Goal: Complete application form: Complete application form

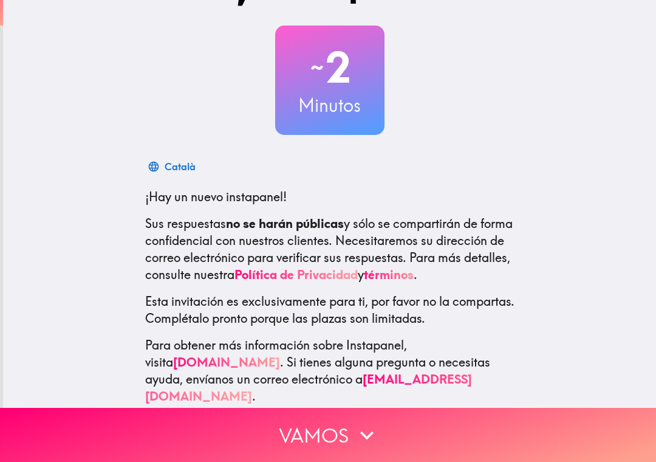
click at [352, 447] on button "Vamos" at bounding box center [328, 435] width 656 height 54
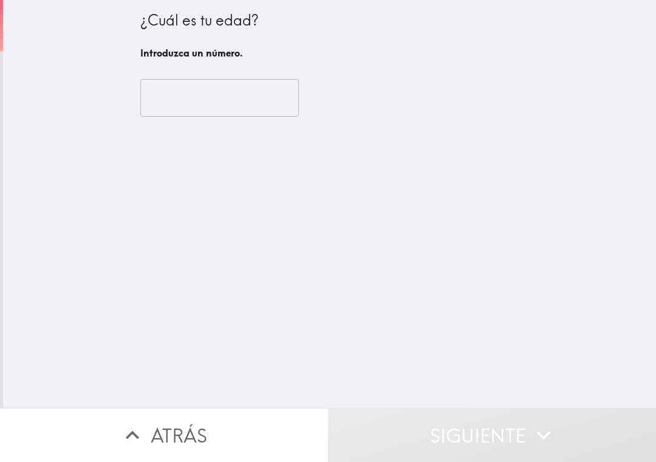
click at [264, 95] on input "number" at bounding box center [219, 98] width 159 height 38
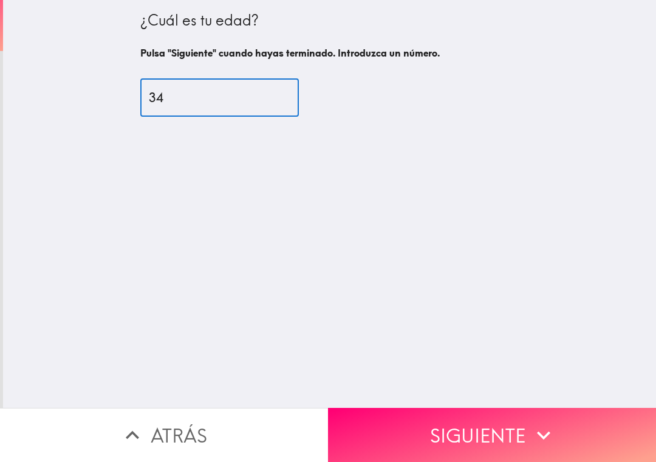
type input "3"
type input "34"
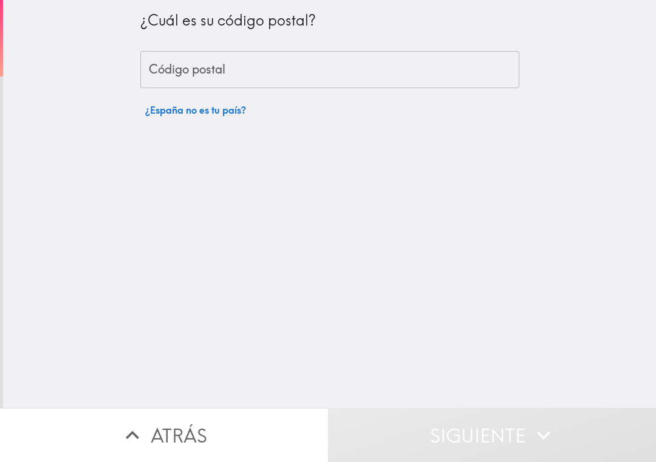
click at [418, 71] on input "Código postal" at bounding box center [329, 70] width 379 height 38
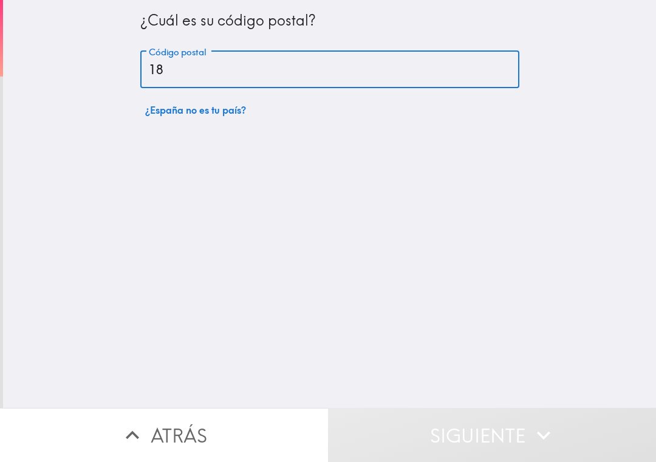
type input "1"
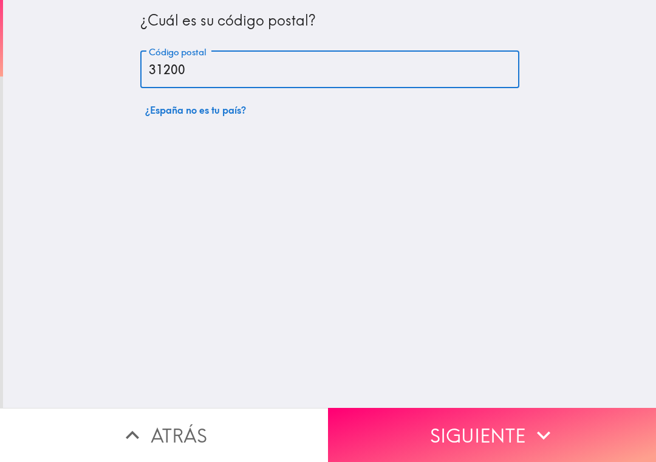
type input "31200"
click at [536, 188] on div "¿Cuál es su código postal? Código postal 31200 Código postal ¿España no es tu p…" at bounding box center [329, 204] width 653 height 408
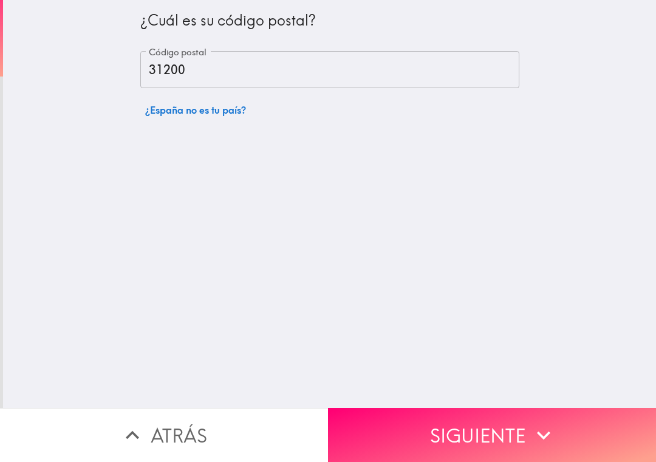
click at [506, 436] on button "Siguiente" at bounding box center [492, 435] width 328 height 54
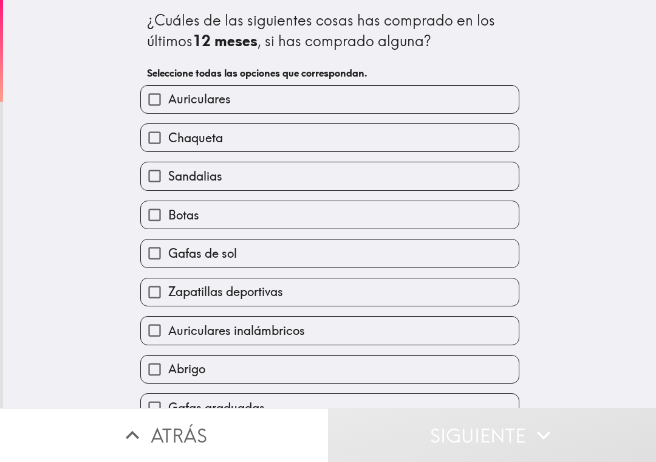
click at [148, 102] on input "Auriculares" at bounding box center [154, 99] width 27 height 27
checkbox input "true"
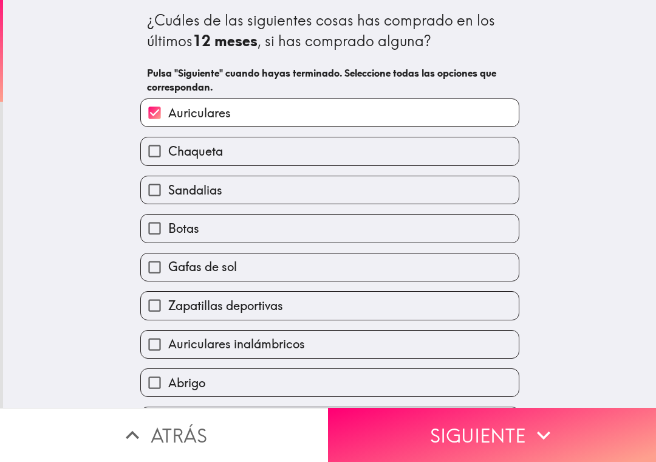
click at [151, 152] on input "Chaqueta" at bounding box center [154, 150] width 27 height 27
checkbox input "true"
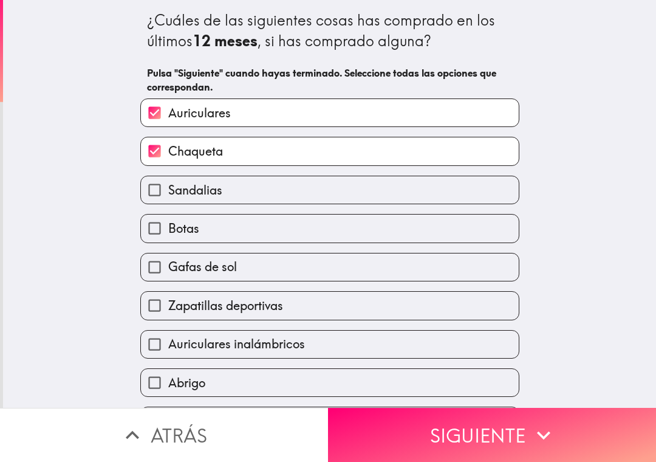
click at [157, 182] on input "Sandalias" at bounding box center [154, 189] width 27 height 27
checkbox input "true"
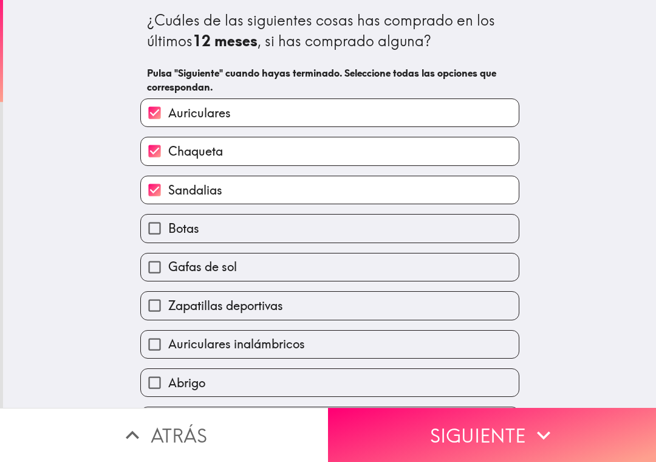
click at [154, 240] on input "Botas" at bounding box center [154, 228] width 27 height 27
checkbox input "true"
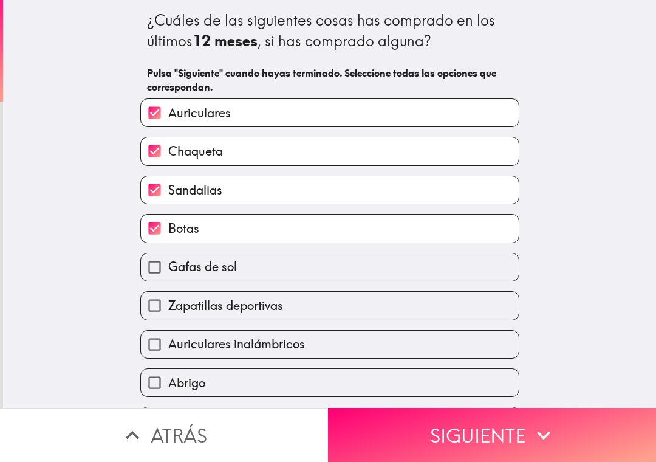
click at [156, 275] on input "Gafas de sol" at bounding box center [154, 266] width 27 height 27
checkbox input "true"
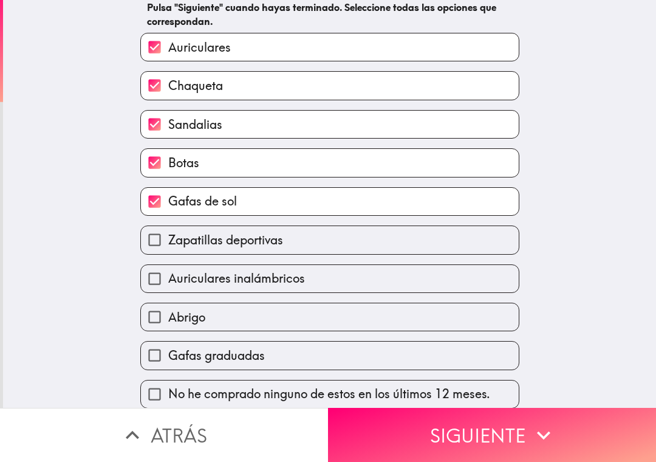
scroll to position [71, 0]
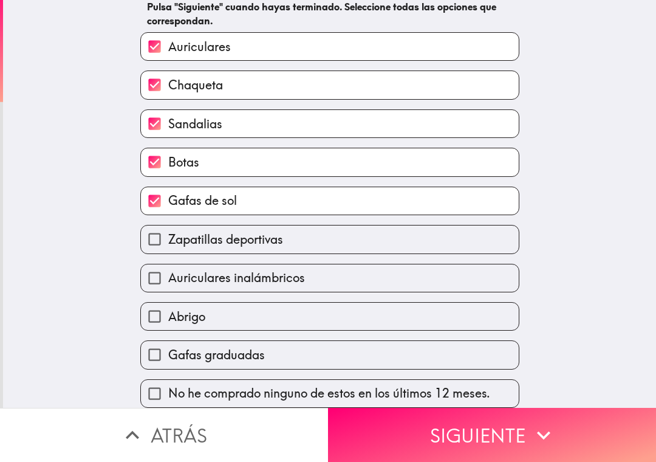
click at [154, 233] on input "Zapatillas deportivas" at bounding box center [154, 239] width 27 height 27
checkbox input "true"
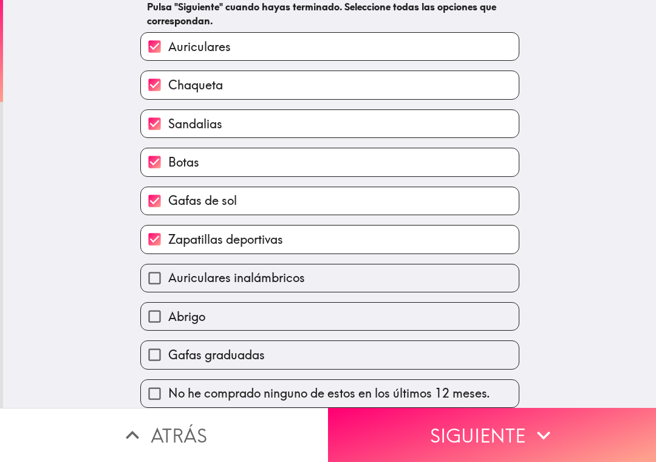
click at [160, 284] on input "Auriculares inalámbricos" at bounding box center [154, 277] width 27 height 27
checkbox input "true"
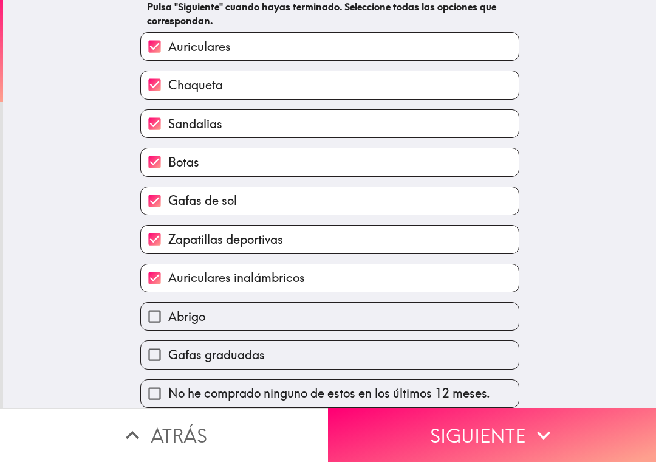
scroll to position [71, 0]
click at [166, 320] on input "Abrigo" at bounding box center [154, 316] width 27 height 27
checkbox input "true"
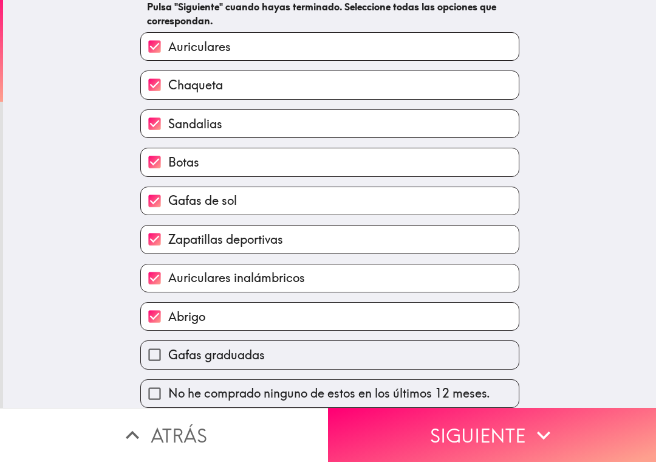
click at [507, 430] on button "Siguiente" at bounding box center [492, 435] width 328 height 54
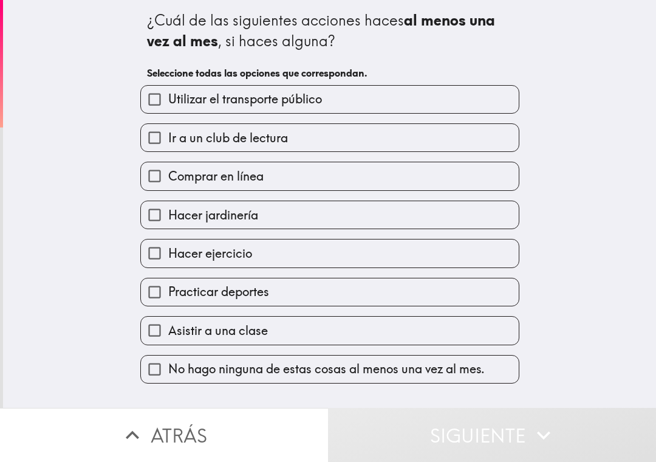
click at [164, 89] on input "Utilizar el transporte público" at bounding box center [154, 99] width 27 height 27
checkbox input "true"
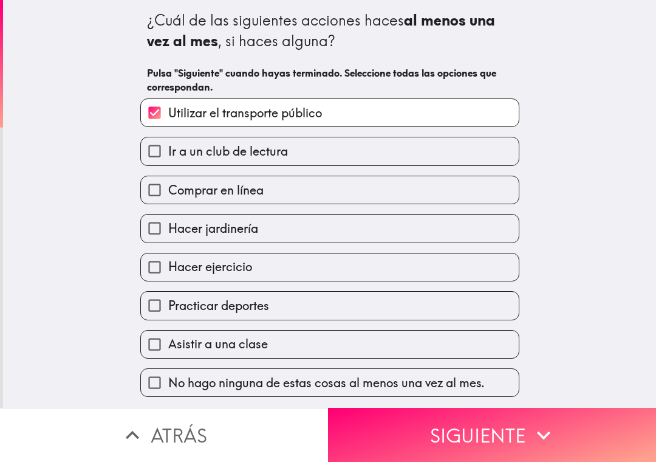
click at [155, 196] on input "Comprar en línea" at bounding box center [154, 189] width 27 height 27
checkbox input "true"
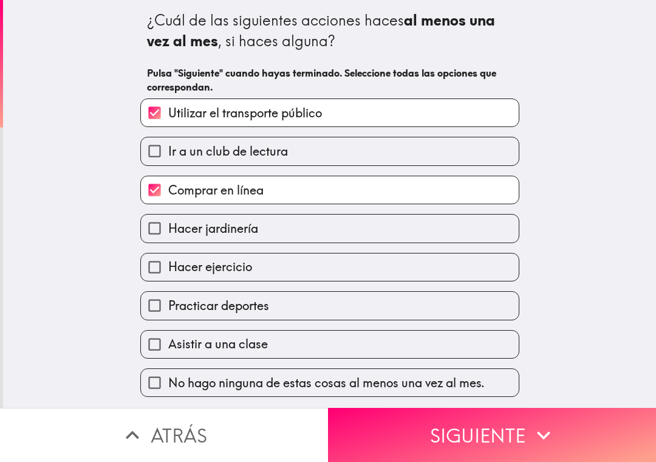
click at [155, 271] on input "Hacer ejercicio" at bounding box center [154, 266] width 27 height 27
checkbox input "true"
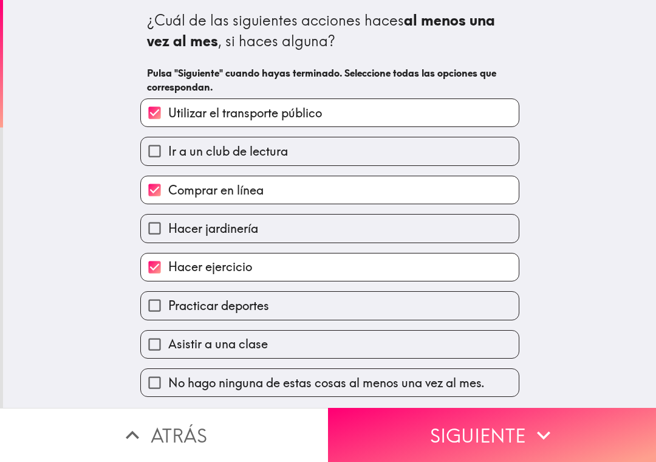
click at [160, 345] on input "Asistir a una clase" at bounding box center [154, 344] width 27 height 27
checkbox input "true"
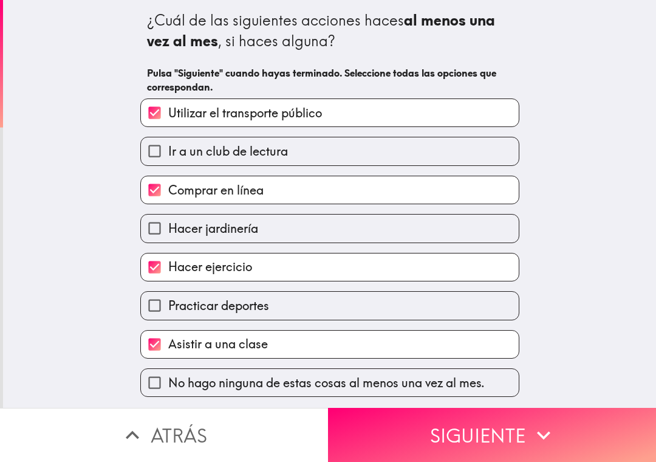
click at [157, 308] on input "Practicar deportes" at bounding box center [154, 305] width 27 height 27
checkbox input "true"
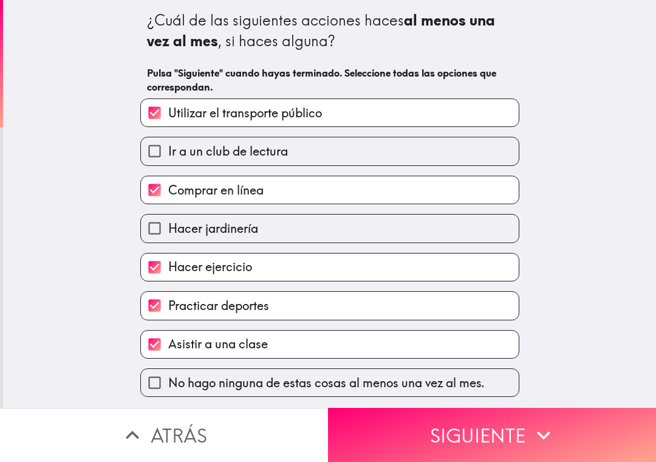
click at [449, 436] on button "Siguiente" at bounding box center [492, 435] width 328 height 54
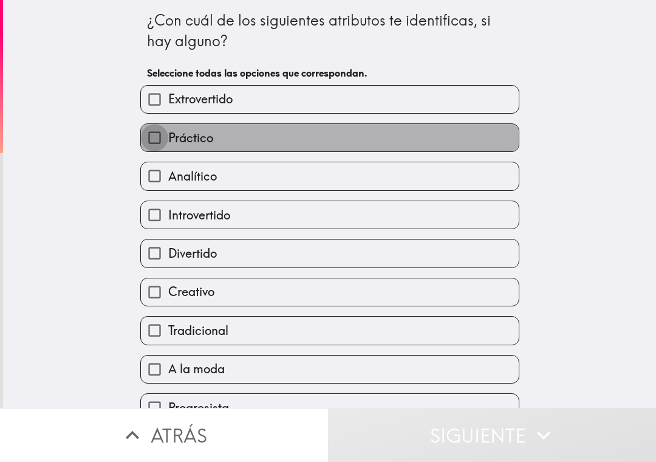
click at [156, 174] on input "Analítico" at bounding box center [154, 175] width 27 height 27
checkbox input "true"
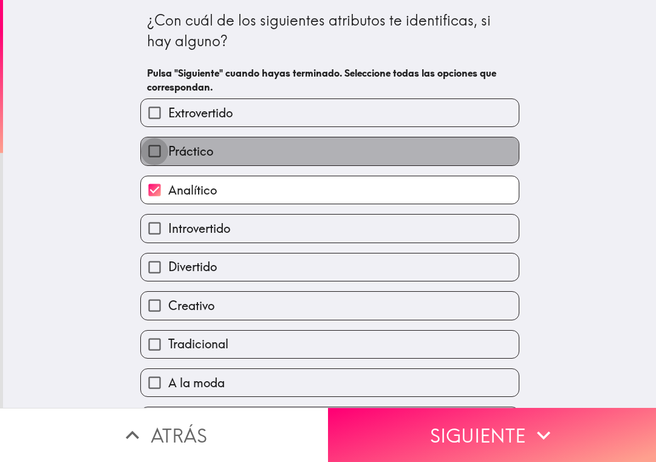
click at [156, 150] on input "Práctico" at bounding box center [154, 150] width 27 height 27
checkbox input "true"
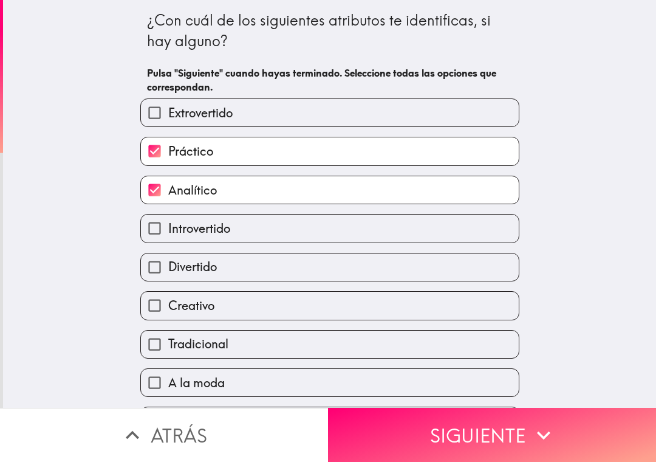
click at [157, 308] on input "Creativo" at bounding box center [154, 305] width 27 height 27
checkbox input "true"
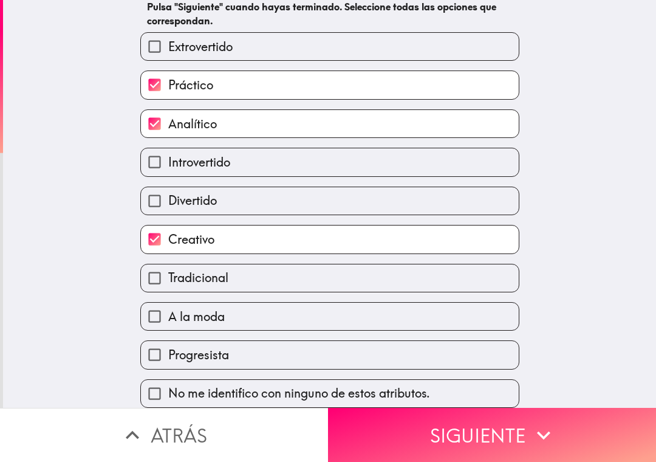
scroll to position [71, 0]
click at [150, 360] on input "Progresista" at bounding box center [154, 354] width 27 height 27
checkbox input "true"
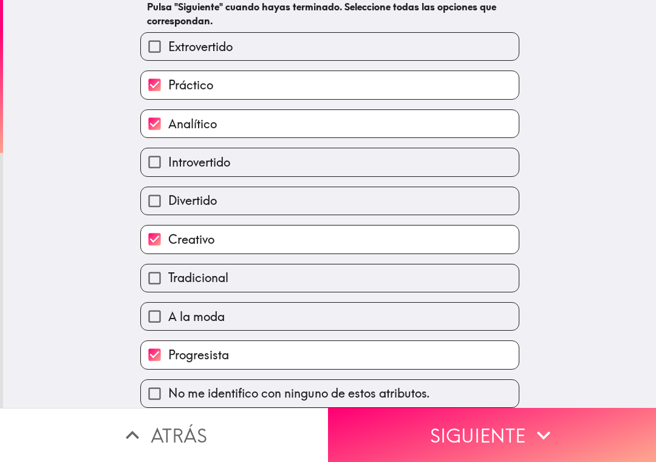
click at [500, 450] on button "Siguiente" at bounding box center [492, 435] width 328 height 54
